Goal: Find specific page/section: Find specific page/section

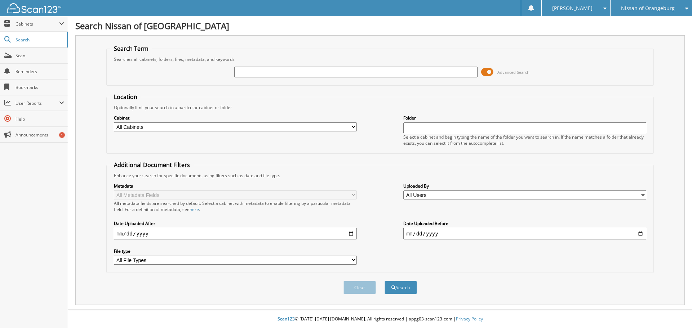
click at [653, 16] on div "Nissan of Orangeburg" at bounding box center [651, 8] width 74 height 16
click at [649, 39] on link "Nissan of Sumter" at bounding box center [651, 35] width 81 height 13
click at [304, 74] on input "text" at bounding box center [355, 72] width 243 height 11
type input "64457"
click at [385, 281] on button "Search" at bounding box center [401, 287] width 32 height 13
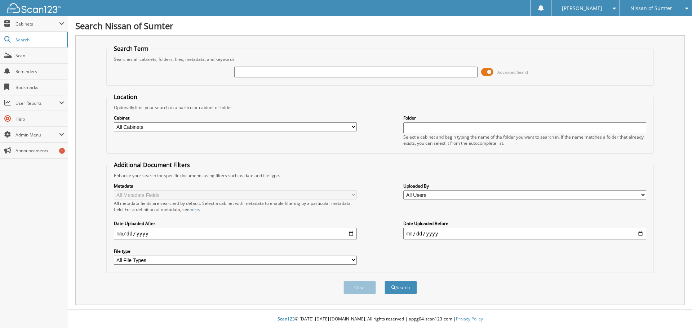
click at [335, 70] on input "text" at bounding box center [355, 72] width 243 height 11
type input "61871"
click at [385, 281] on button "Search" at bounding box center [401, 287] width 32 height 13
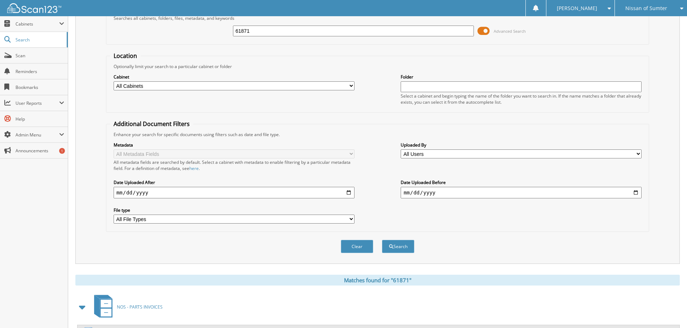
scroll to position [212, 0]
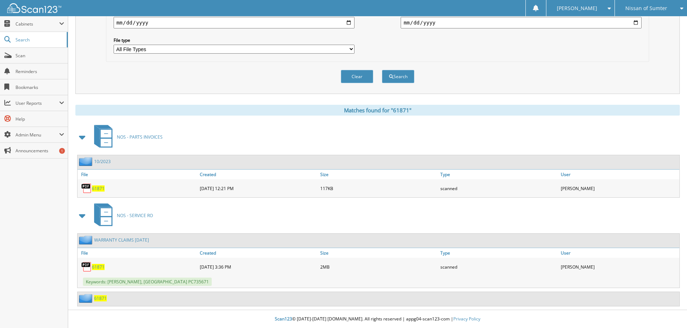
click at [98, 268] on span "61871" at bounding box center [98, 267] width 13 height 6
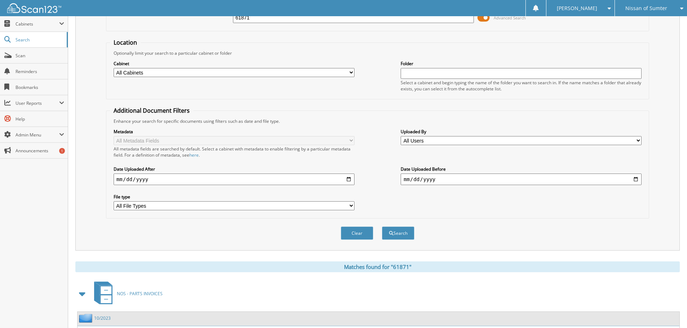
scroll to position [0, 0]
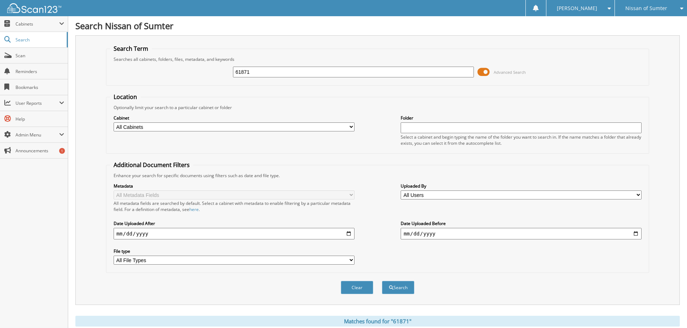
click at [342, 73] on input "61871" at bounding box center [353, 72] width 241 height 11
type input "62092"
click at [382, 281] on button "Search" at bounding box center [398, 287] width 32 height 13
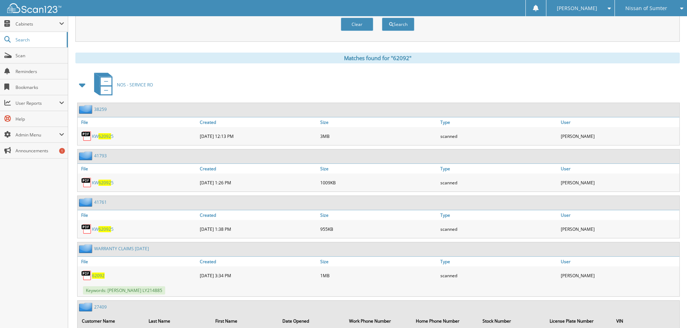
scroll to position [397, 0]
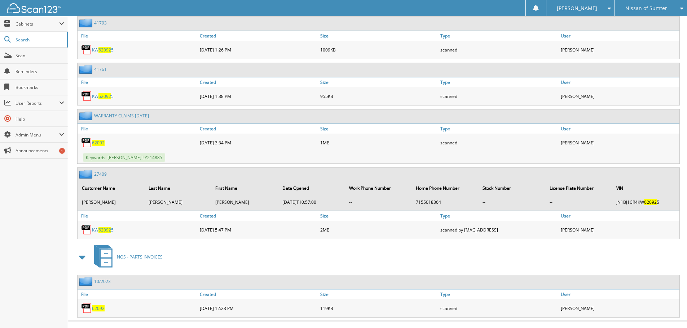
click at [100, 145] on span "62092" at bounding box center [98, 143] width 13 height 6
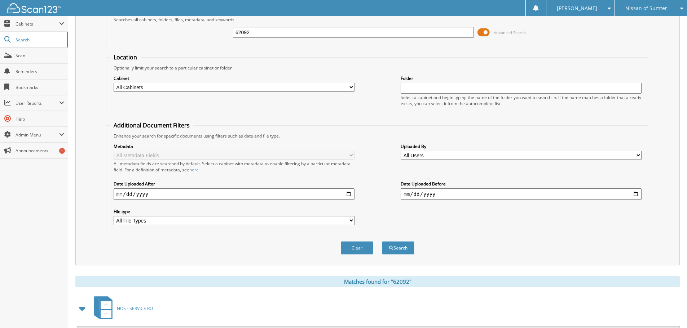
scroll to position [0, 0]
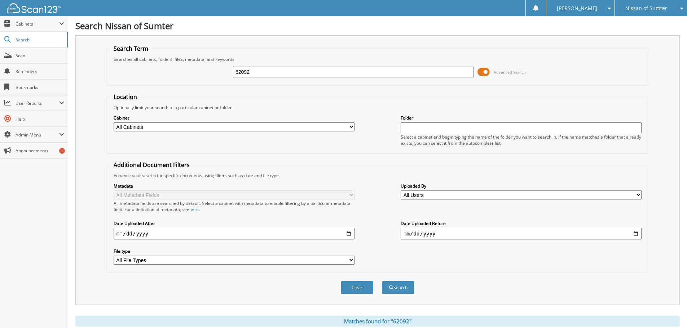
click at [350, 71] on input "62092" at bounding box center [353, 72] width 241 height 11
type input "64534"
click at [382, 281] on button "Search" at bounding box center [398, 287] width 32 height 13
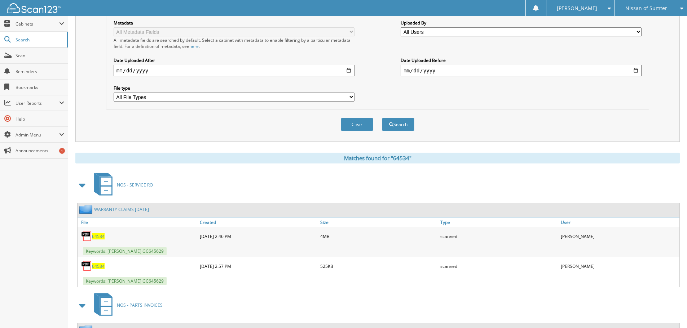
scroll to position [223, 0]
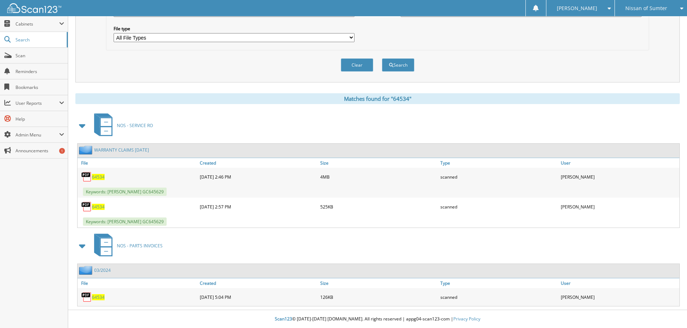
click at [101, 177] on span "64534" at bounding box center [98, 177] width 13 height 6
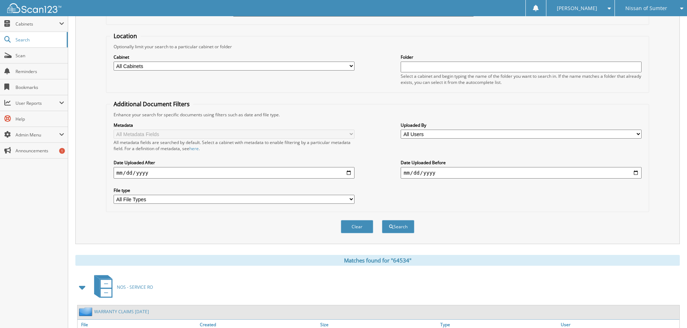
scroll to position [0, 0]
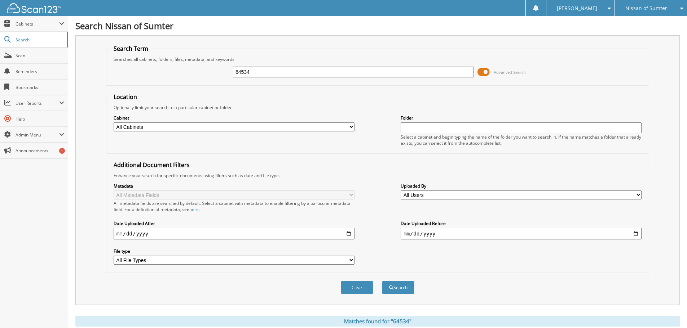
click at [346, 71] on input "64534" at bounding box center [353, 72] width 241 height 11
type input "64584"
click at [382, 281] on button "Search" at bounding box center [398, 287] width 32 height 13
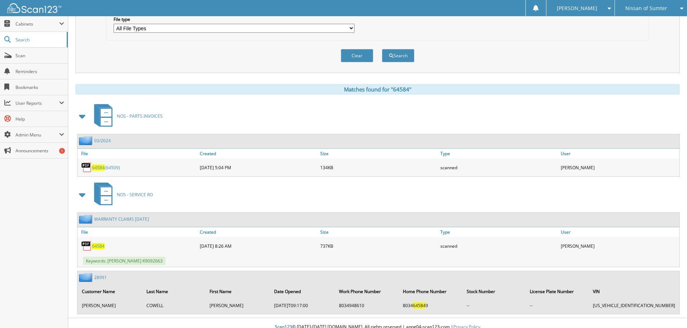
scroll to position [240, 0]
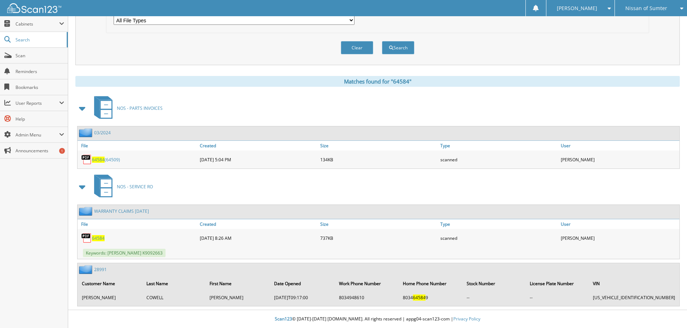
click at [101, 239] on span "64584" at bounding box center [98, 238] width 13 height 6
click at [479, 72] on div "Search Term Searches all cabinets, folders, files, metadata, and keywords 64584…" at bounding box center [377, 51] width 604 height 512
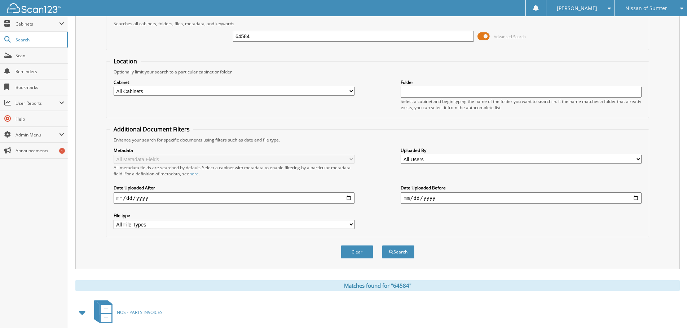
scroll to position [0, 0]
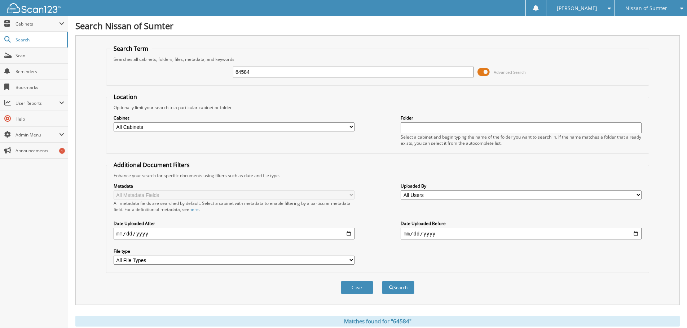
click at [272, 76] on input "64584" at bounding box center [353, 72] width 241 height 11
type input "64606"
click at [382, 281] on button "Search" at bounding box center [398, 287] width 32 height 13
click at [291, 69] on input "64606" at bounding box center [353, 72] width 241 height 11
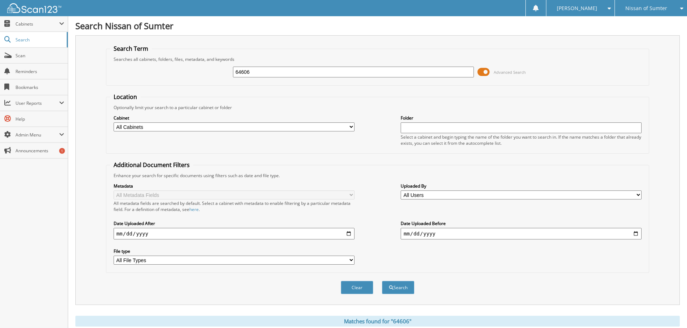
click at [291, 69] on input "64606" at bounding box center [353, 72] width 241 height 11
type input "60906"
click at [382, 281] on button "Search" at bounding box center [398, 287] width 32 height 13
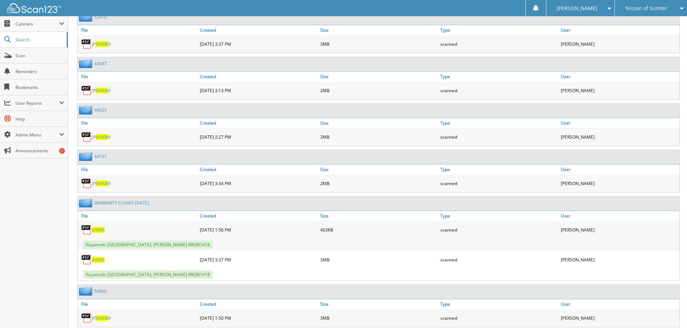
scroll to position [613, 0]
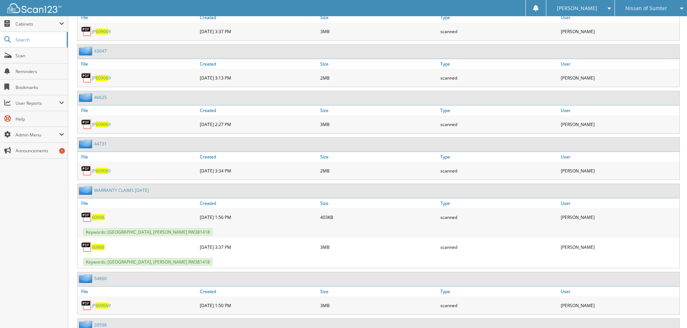
click at [98, 218] on span "60906" at bounding box center [98, 218] width 13 height 6
click at [98, 247] on span "60906" at bounding box center [98, 247] width 13 height 6
click at [101, 247] on span "60906" at bounding box center [98, 247] width 13 height 6
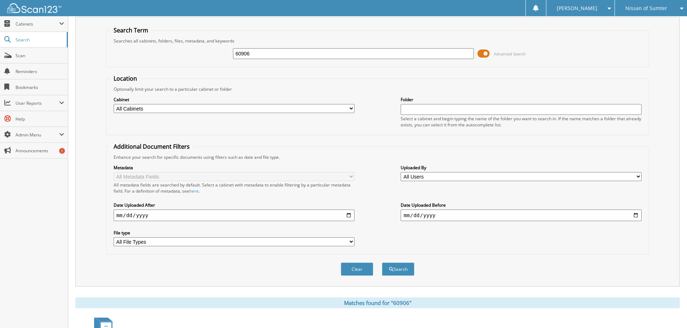
scroll to position [0, 0]
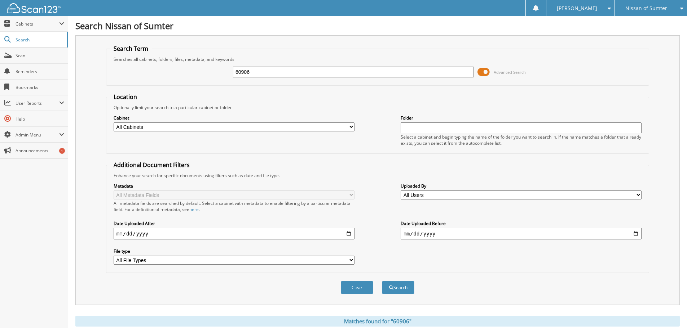
click at [298, 74] on input "60906" at bounding box center [353, 72] width 241 height 11
click at [299, 74] on input "60906" at bounding box center [353, 72] width 241 height 11
type input "64584"
click at [382, 281] on button "Search" at bounding box center [398, 287] width 32 height 13
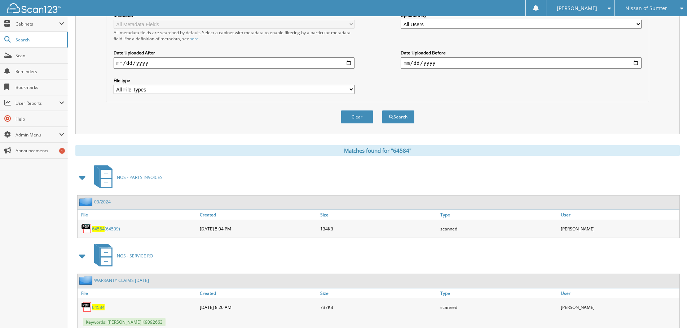
scroll to position [240, 0]
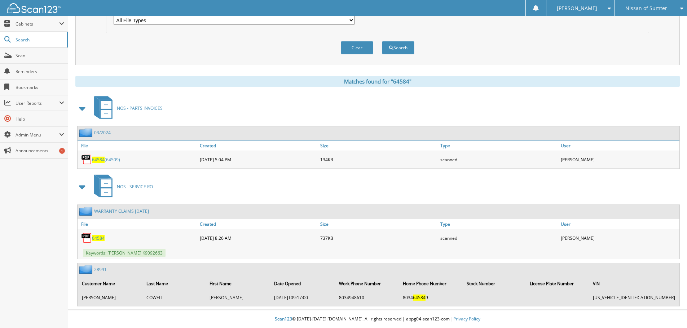
click at [98, 239] on span "64584" at bounding box center [98, 238] width 13 height 6
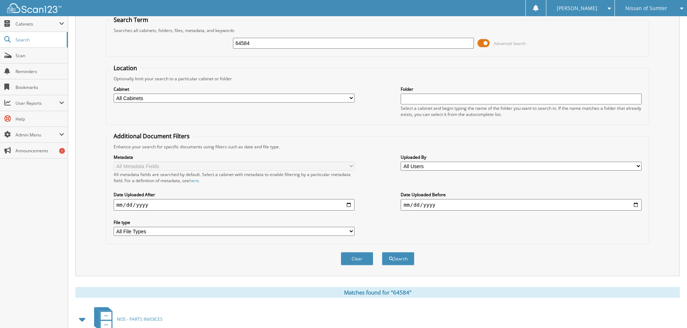
scroll to position [0, 0]
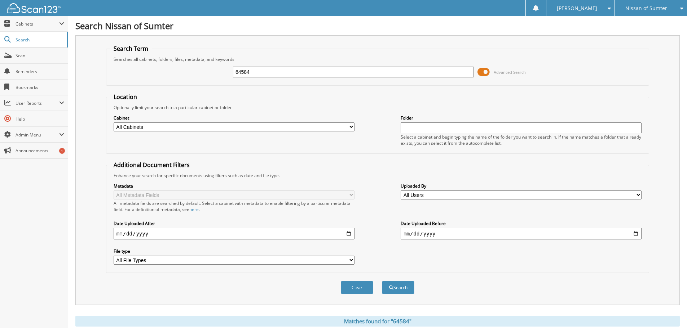
click at [277, 74] on input "64584" at bounding box center [353, 72] width 241 height 11
type input "64849"
click at [382, 281] on button "Search" at bounding box center [398, 287] width 32 height 13
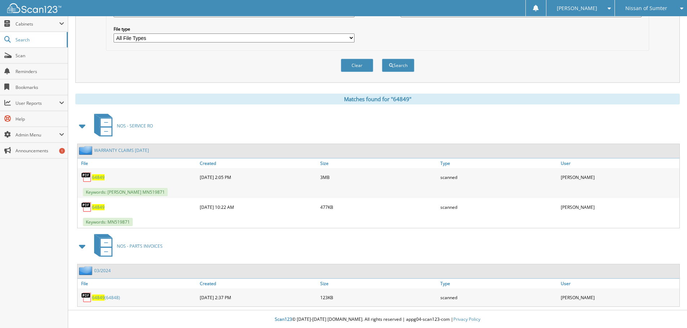
scroll to position [223, 0]
click at [98, 179] on span "64849" at bounding box center [98, 177] width 13 height 6
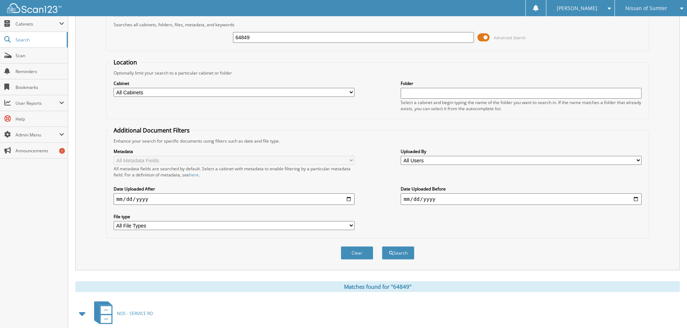
scroll to position [0, 0]
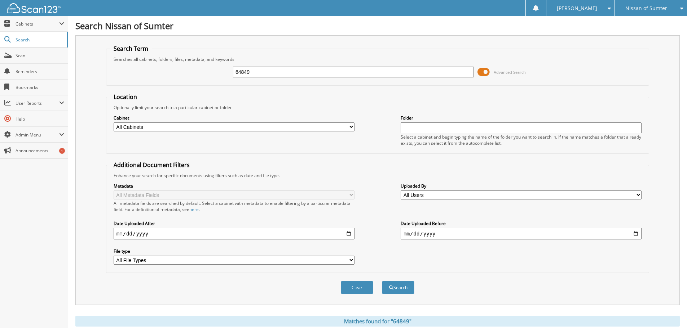
click at [287, 73] on input "64849" at bounding box center [353, 72] width 241 height 11
type input "64874"
click at [382, 281] on button "Search" at bounding box center [398, 287] width 32 height 13
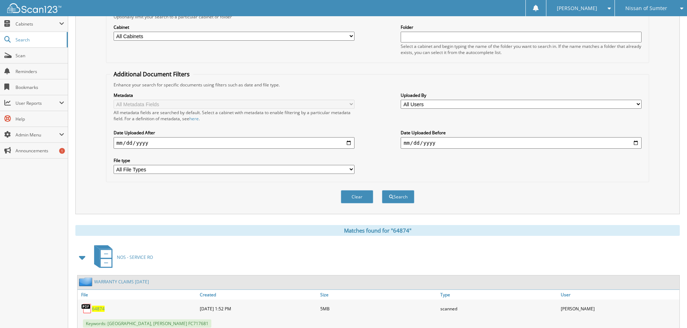
scroll to position [252, 0]
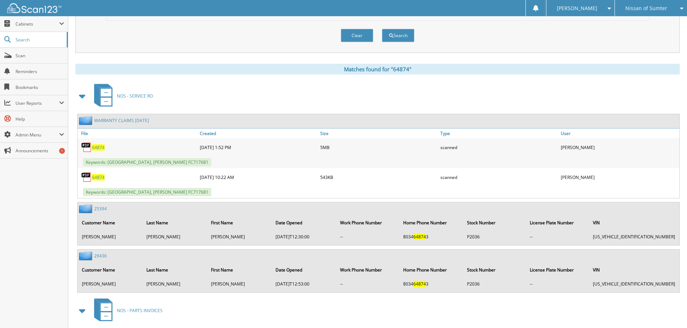
click at [102, 148] on span "64874" at bounding box center [98, 148] width 13 height 6
drag, startPoint x: 155, startPoint y: 61, endPoint x: 159, endPoint y: 58, distance: 4.6
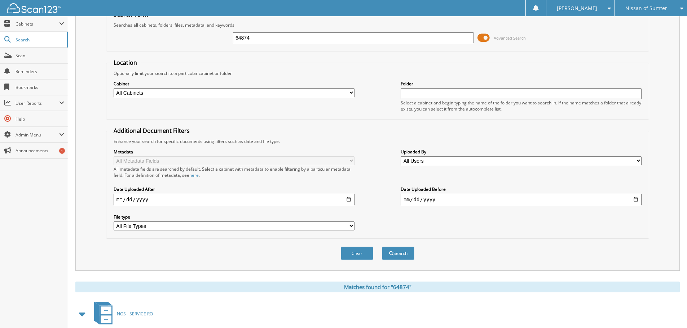
scroll to position [0, 0]
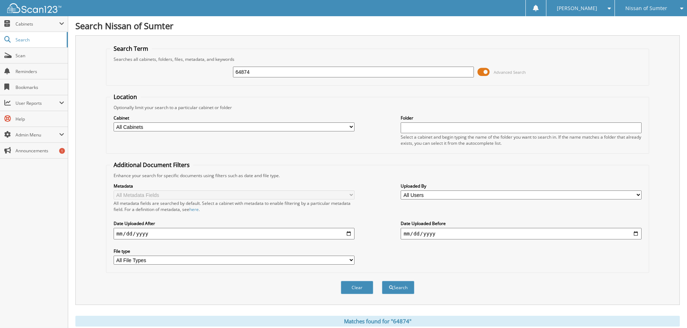
click at [284, 70] on input "64874" at bounding box center [353, 72] width 241 height 11
type input "64927"
click at [382, 281] on button "Search" at bounding box center [398, 287] width 32 height 13
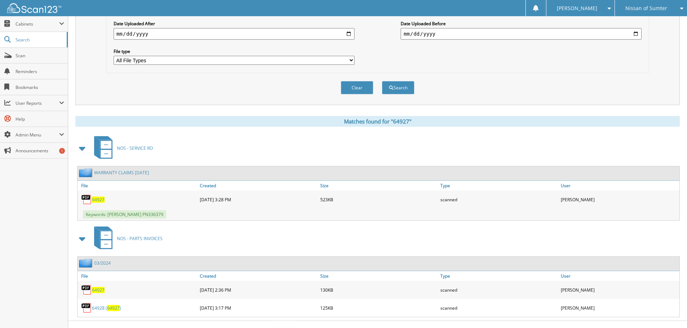
scroll to position [211, 0]
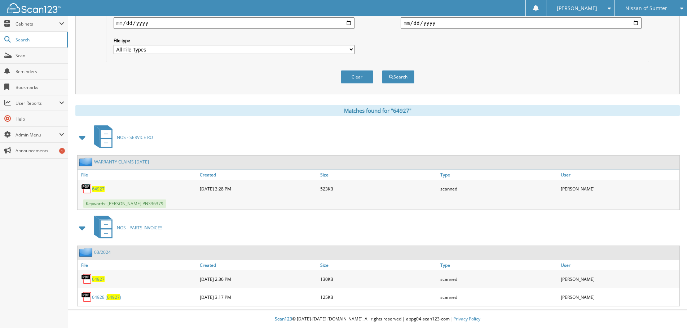
click at [100, 187] on span "64927" at bounding box center [98, 189] width 13 height 6
